Goal: Information Seeking & Learning: Learn about a topic

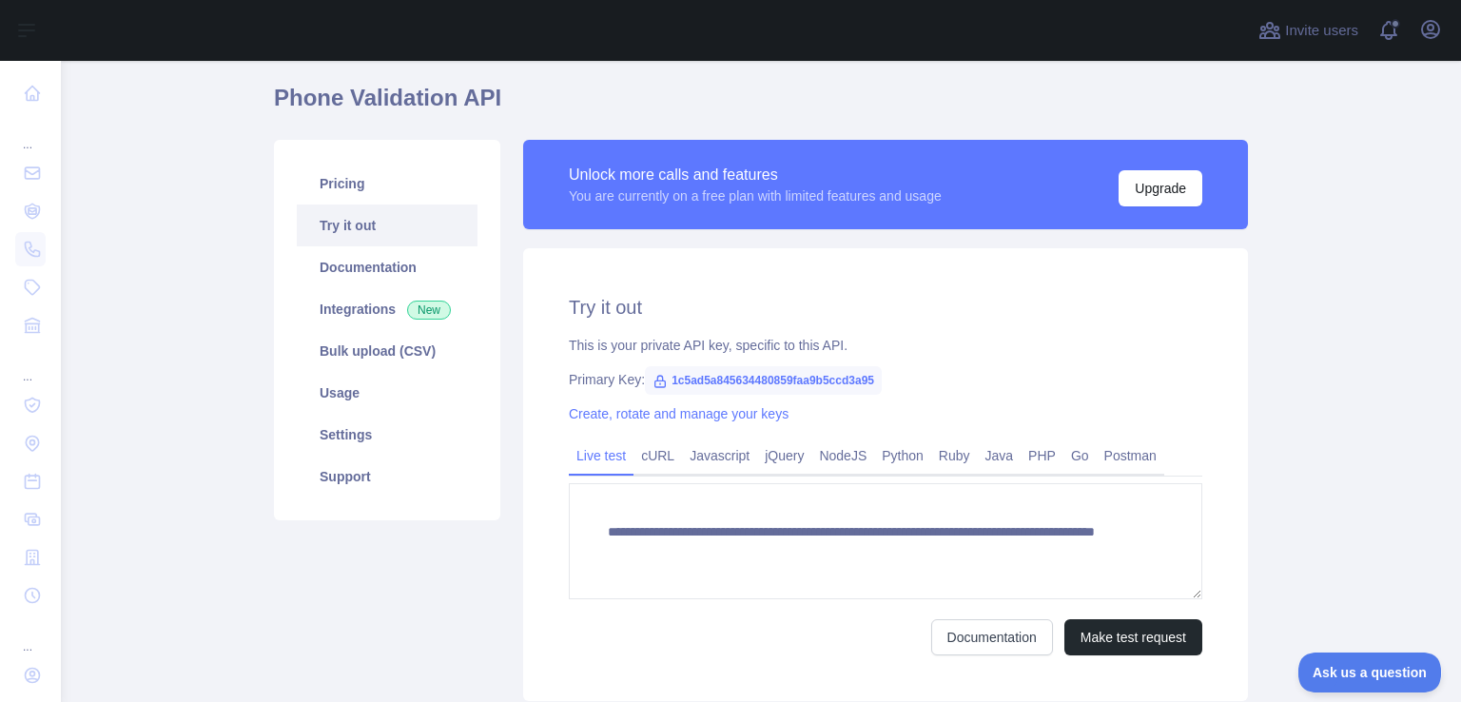
scroll to position [95, 0]
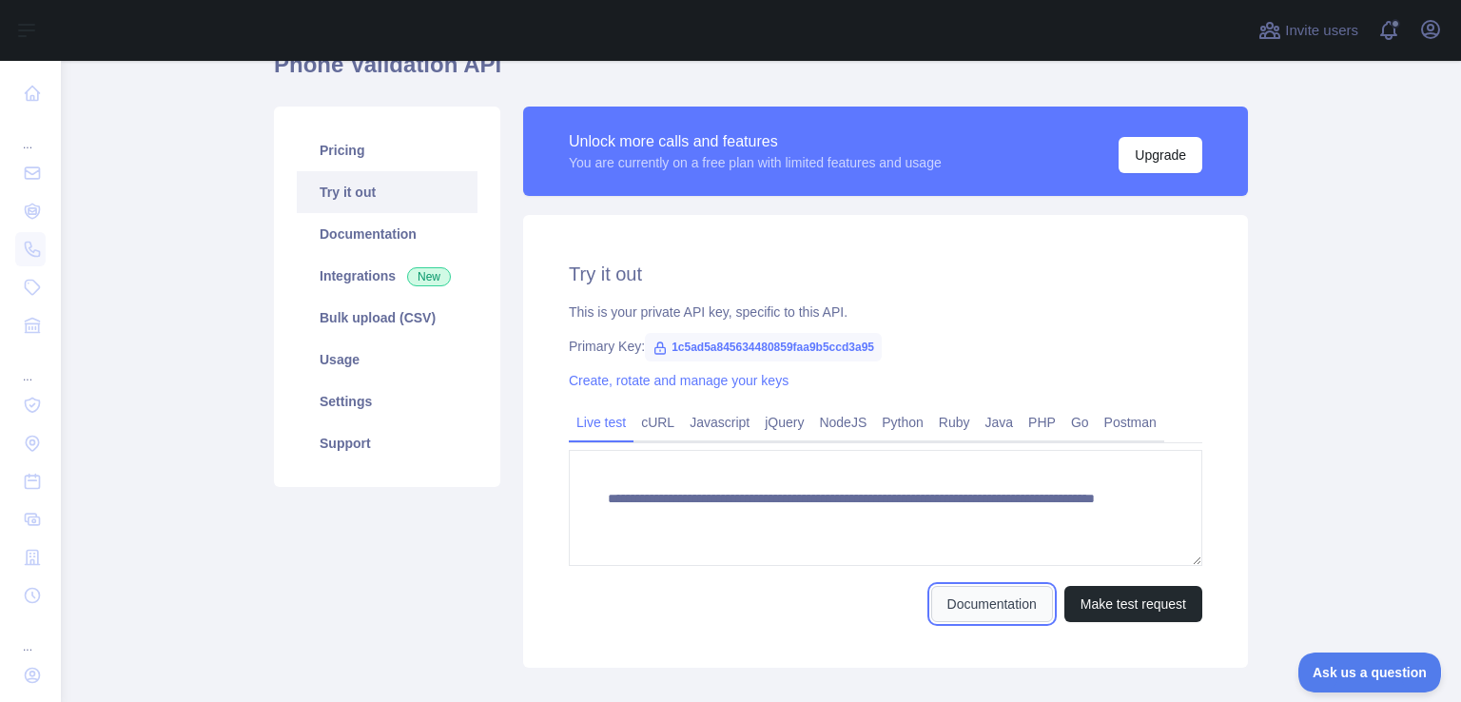
click at [969, 612] on link "Documentation" at bounding box center [992, 604] width 122 height 36
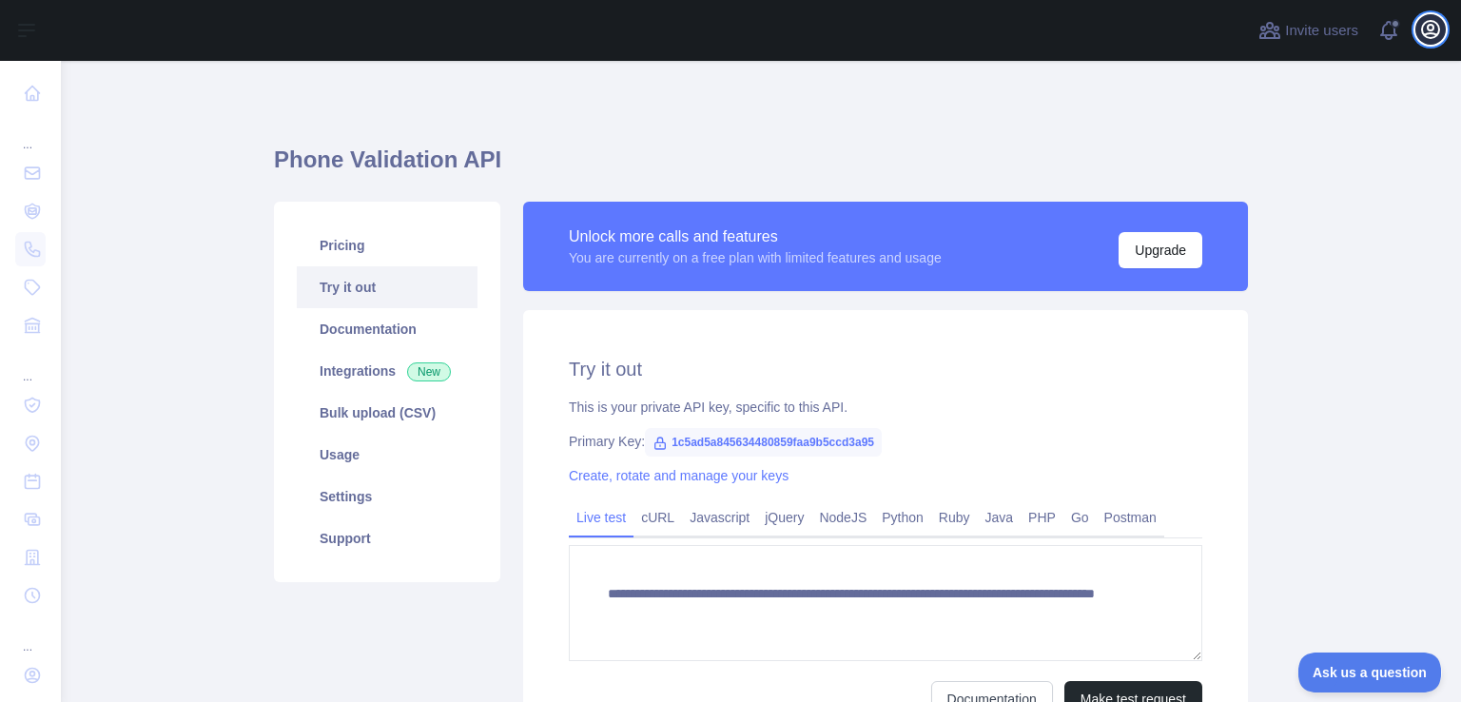
click at [1423, 36] on icon "button" at bounding box center [1430, 29] width 23 height 23
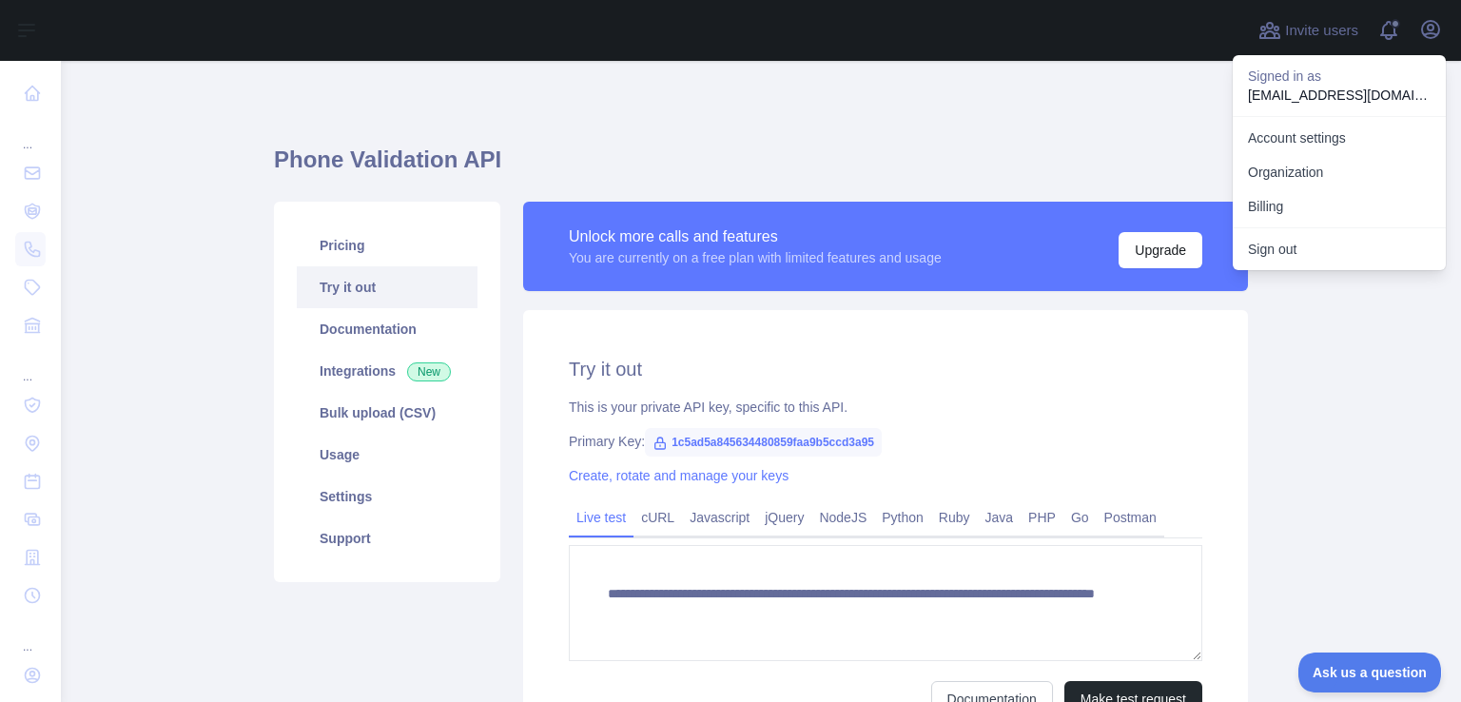
drag, startPoint x: 1044, startPoint y: 158, endPoint x: 242, endPoint y: 88, distance: 805.9
click at [1041, 158] on h1 "Phone Validation API" at bounding box center [761, 168] width 974 height 46
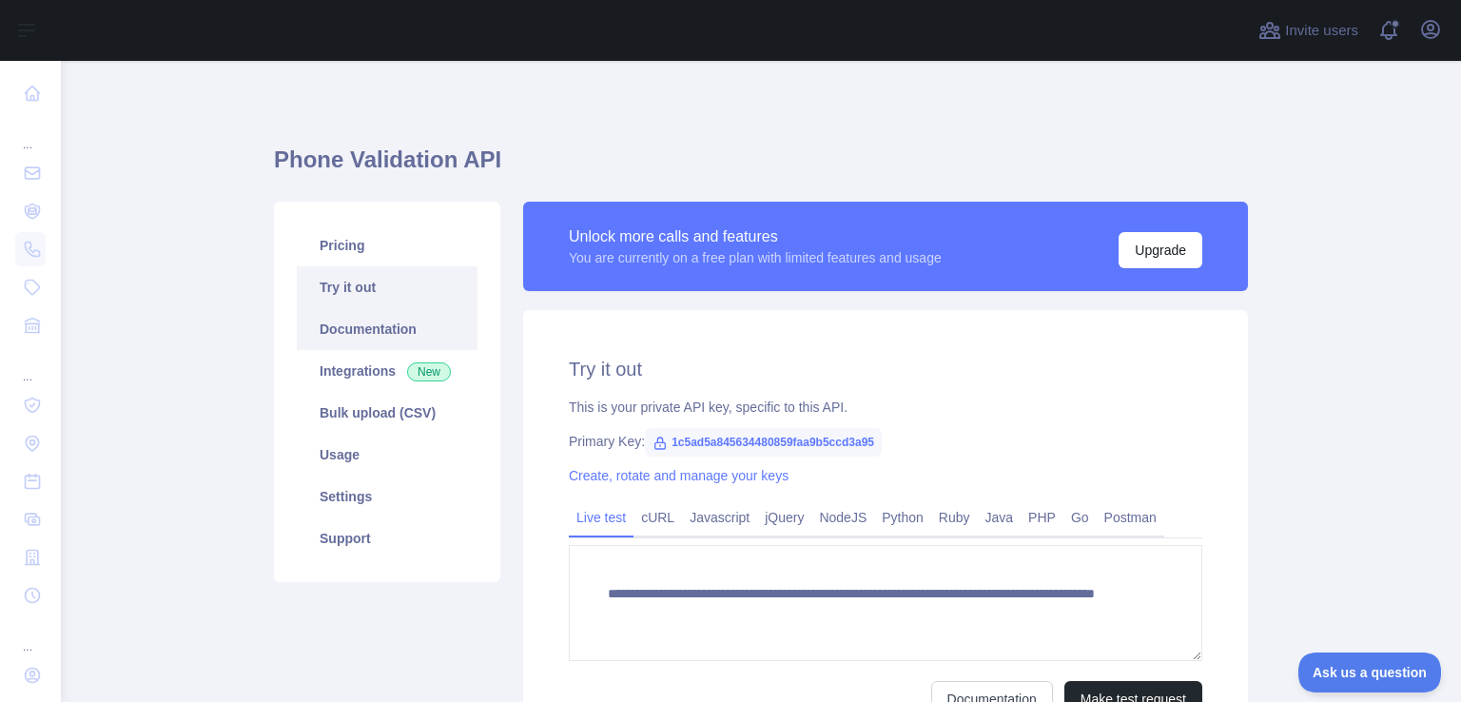
click at [361, 332] on link "Documentation" at bounding box center [387, 329] width 181 height 42
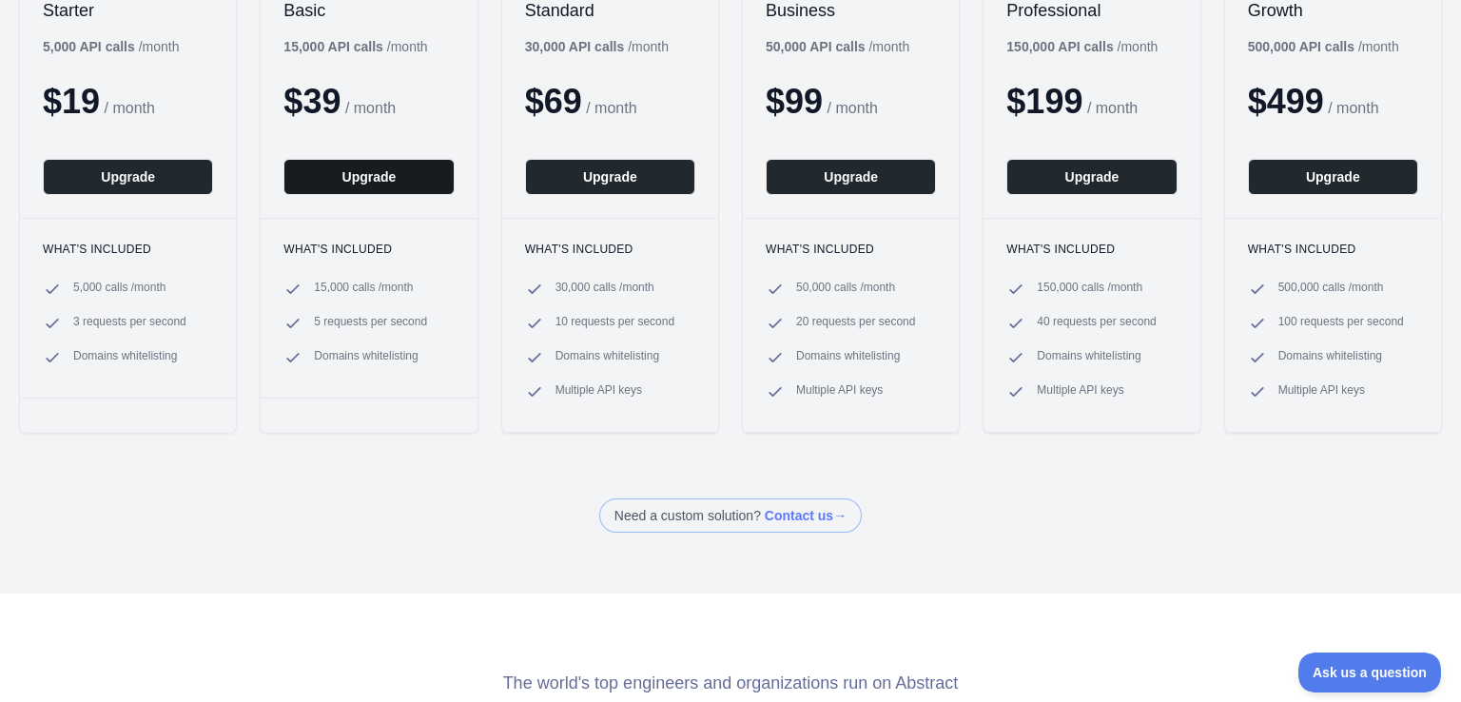
scroll to position [476, 0]
